Goal: Find specific page/section: Find specific page/section

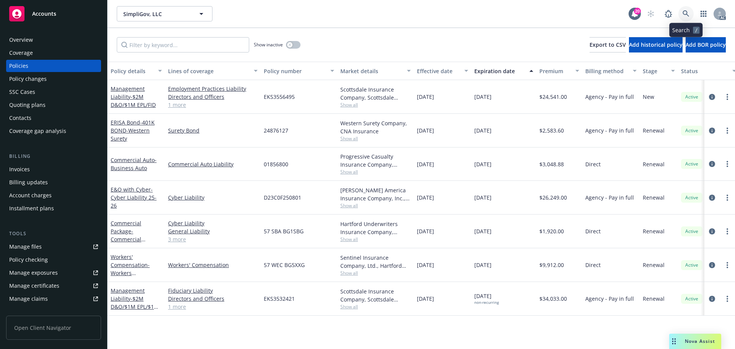
click at [681, 14] on link at bounding box center [686, 13] width 15 height 15
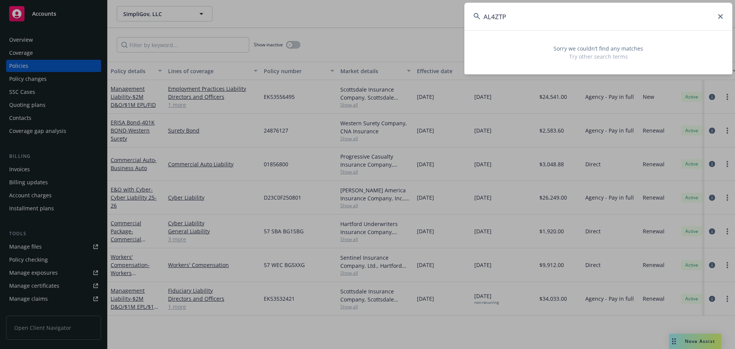
click at [461, 17] on div "AL4ZTP Sorry we couldn’t find any matches Try other search terms" at bounding box center [367, 174] width 735 height 349
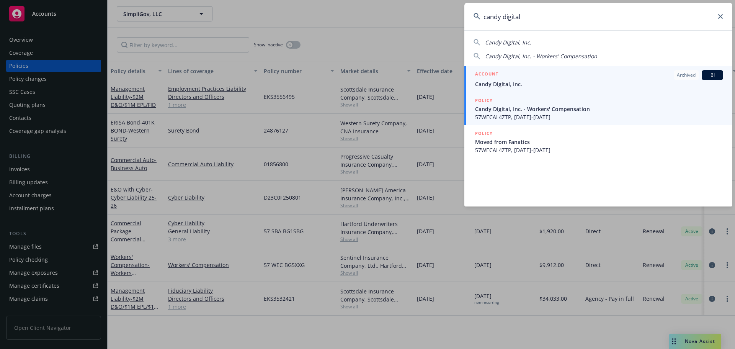
type input "candy digital"
click at [532, 112] on span "Candy Digital, Inc. - Workers' Compensation" at bounding box center [599, 109] width 248 height 8
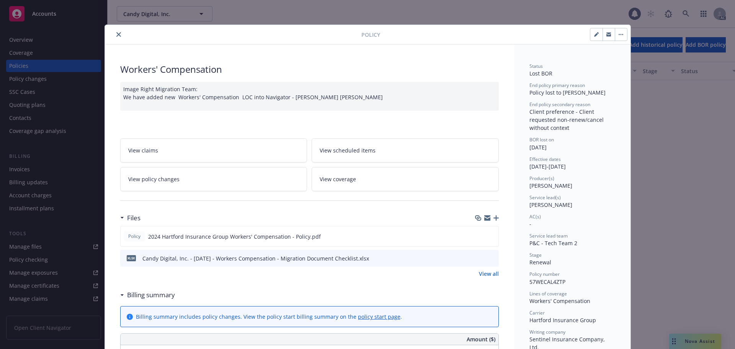
drag, startPoint x: 117, startPoint y: 34, endPoint x: 150, endPoint y: 50, distance: 36.5
click at [116, 34] on icon "close" at bounding box center [118, 34] width 5 height 5
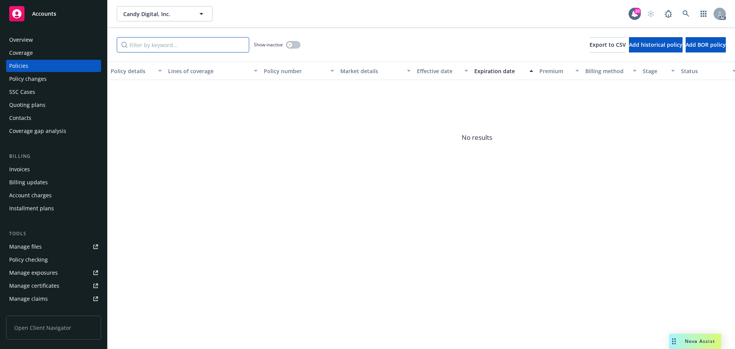
click at [175, 43] on input "Filter by keyword..." at bounding box center [183, 44] width 132 height 15
paste input "AL4ZTP"
type input "AL4ZTP"
click at [292, 46] on div "button" at bounding box center [289, 44] width 5 height 5
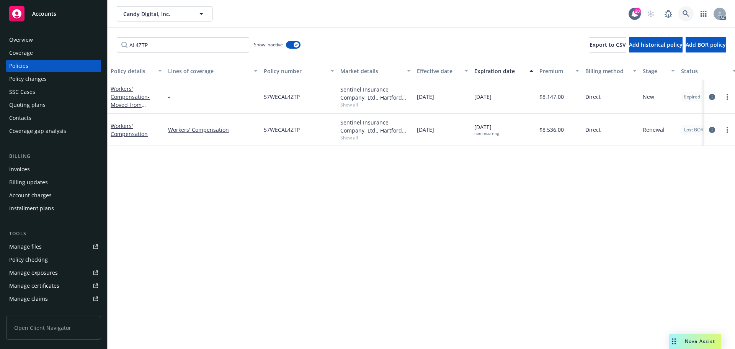
click at [684, 15] on icon at bounding box center [686, 13] width 7 height 7
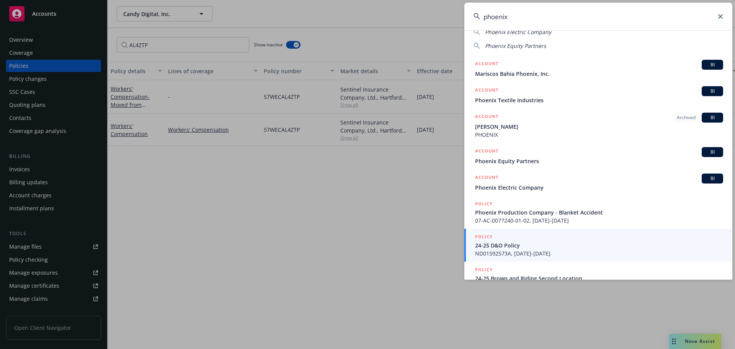
scroll to position [38, 0]
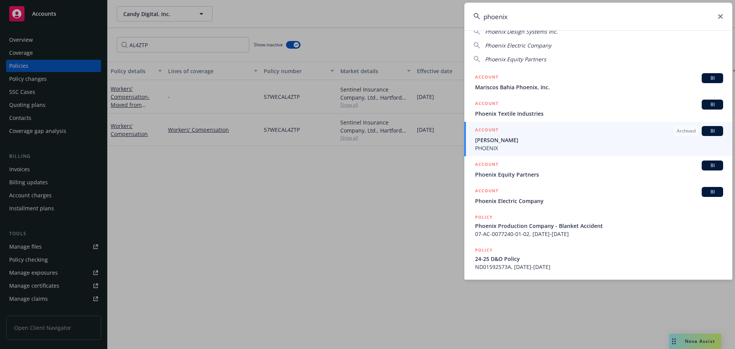
drag, startPoint x: 541, startPoint y: 16, endPoint x: 476, endPoint y: 16, distance: 64.7
click at [476, 16] on div "phoenix" at bounding box center [599, 17] width 268 height 28
click at [532, 17] on input "phoenix" at bounding box center [599, 17] width 268 height 28
paste input "DEXTERA"
type input "DEXTERA"
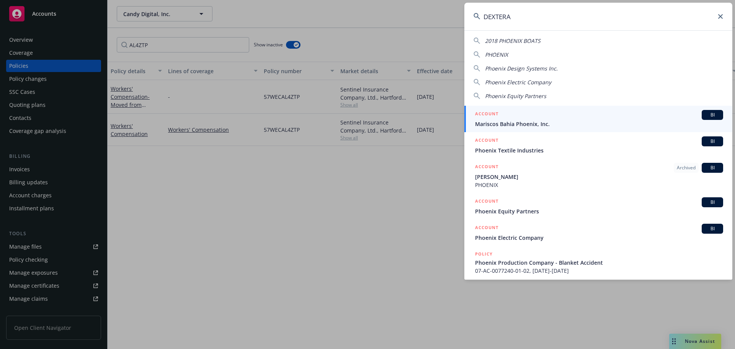
scroll to position [0, 0]
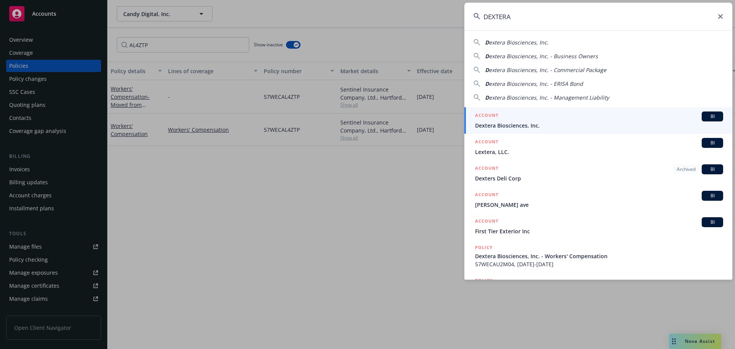
click at [533, 124] on span "Dextera Biosciences, Inc." at bounding box center [599, 125] width 248 height 8
